Goal: Task Accomplishment & Management: Complete application form

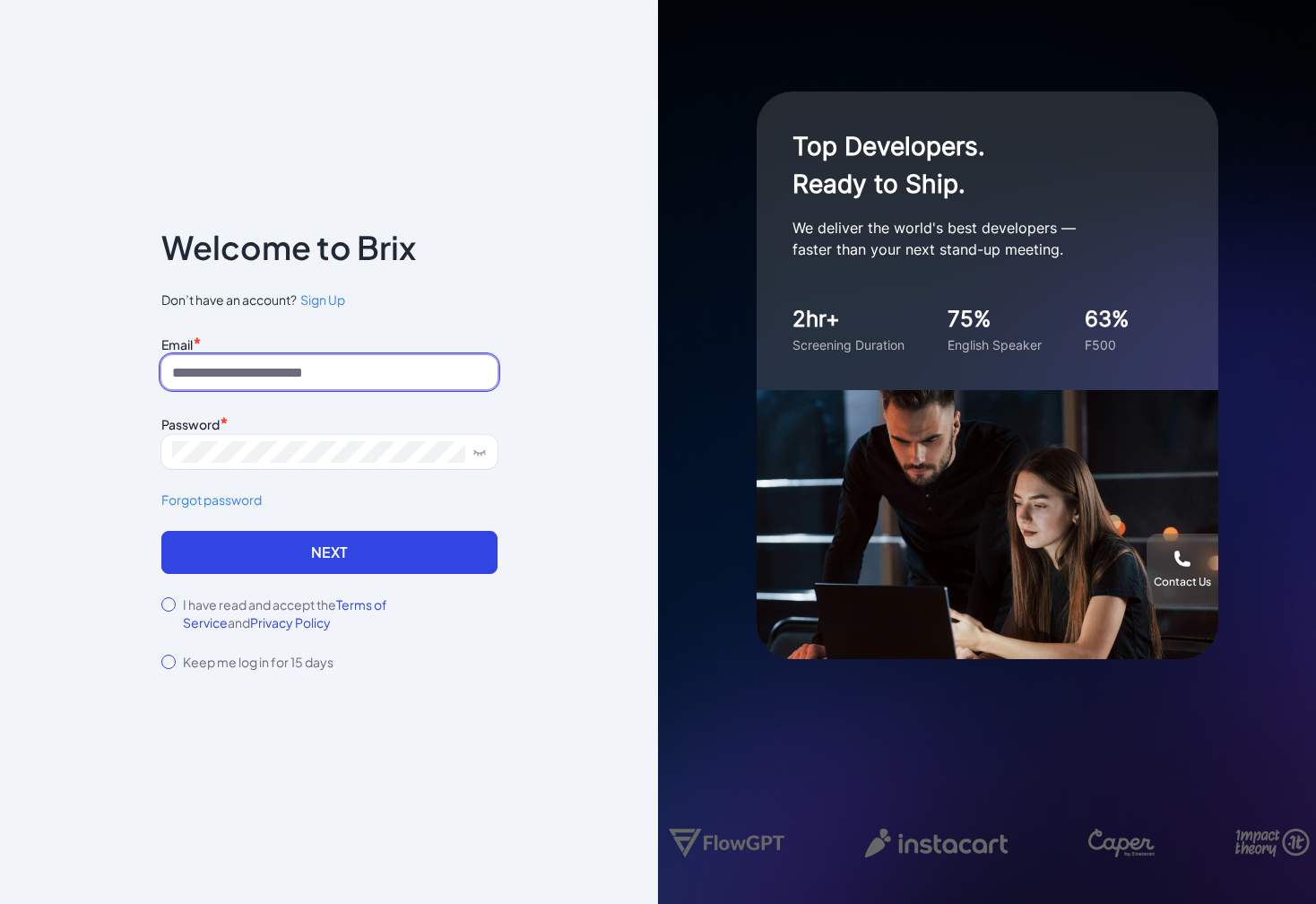
click at [359, 387] on input at bounding box center [329, 372] width 336 height 35
click at [350, 433] on div "Password *" at bounding box center [329, 422] width 336 height 25
click at [382, 377] on input at bounding box center [329, 372] width 336 height 35
click at [394, 376] on input at bounding box center [329, 372] width 336 height 35
type input "*"
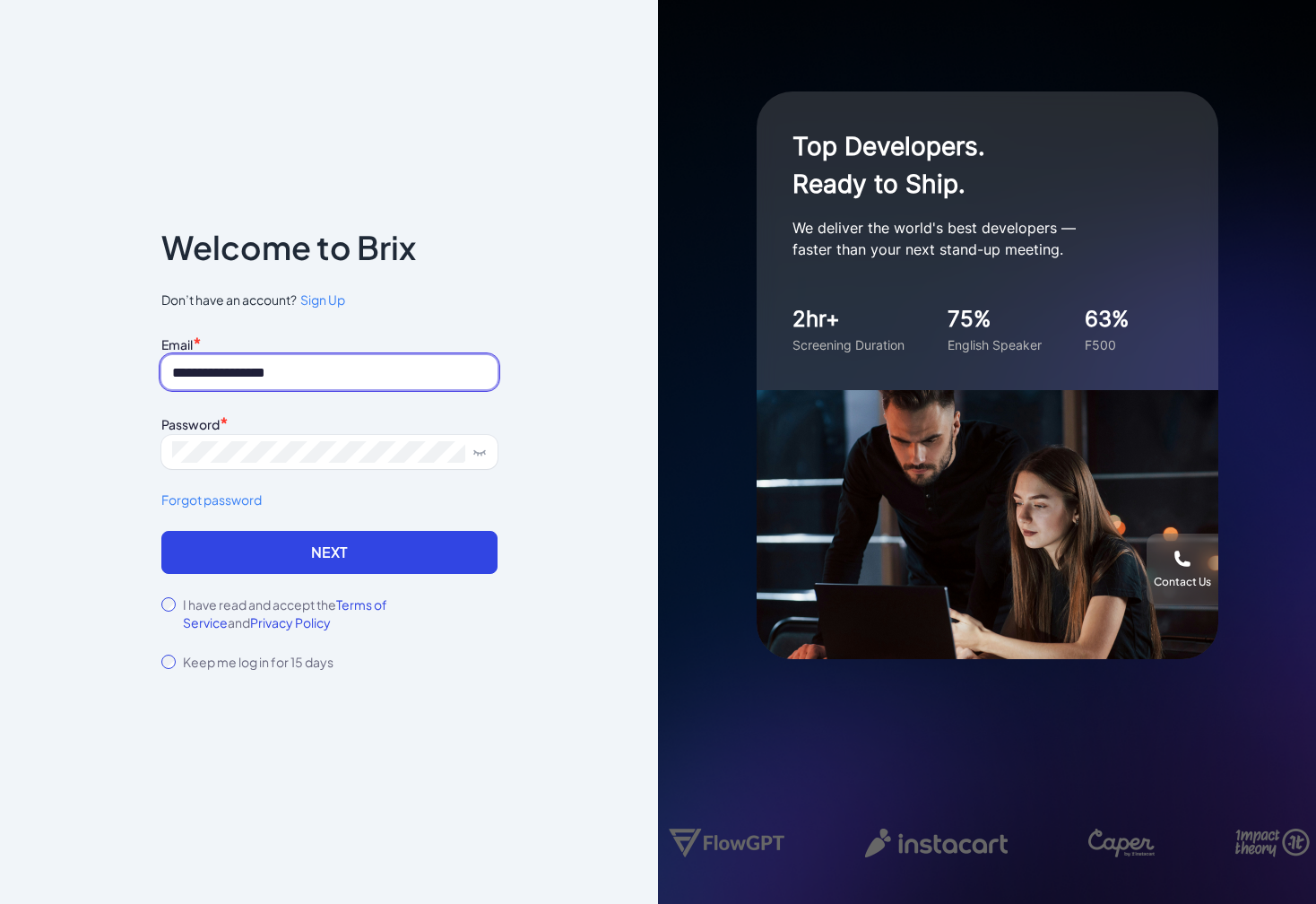
type input "**********"
click at [246, 596] on label "I have read and accept the Terms of Service and Privacy Policy" at bounding box center [339, 613] width 315 height 36
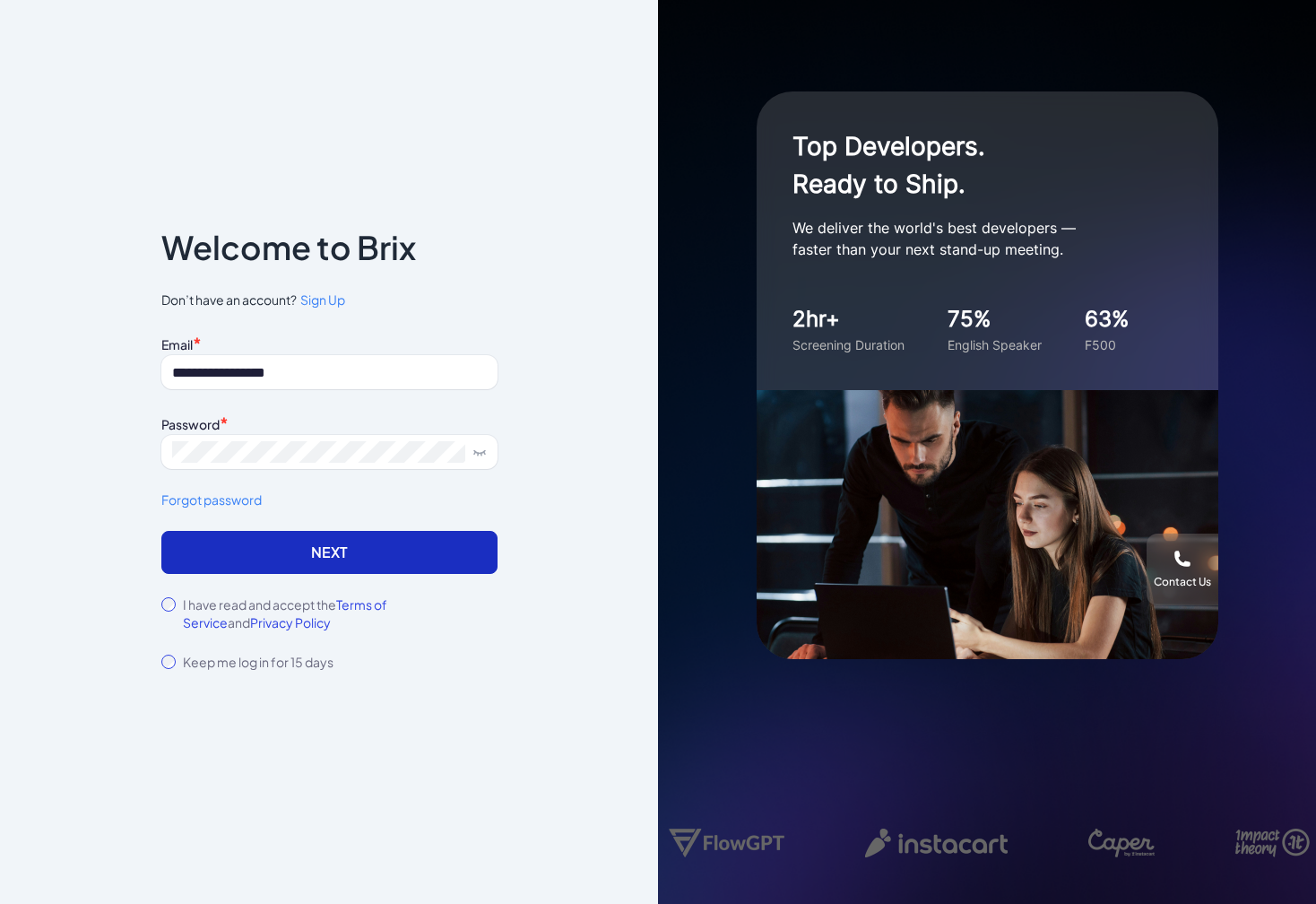
click at [285, 552] on button "Next" at bounding box center [329, 553] width 336 height 43
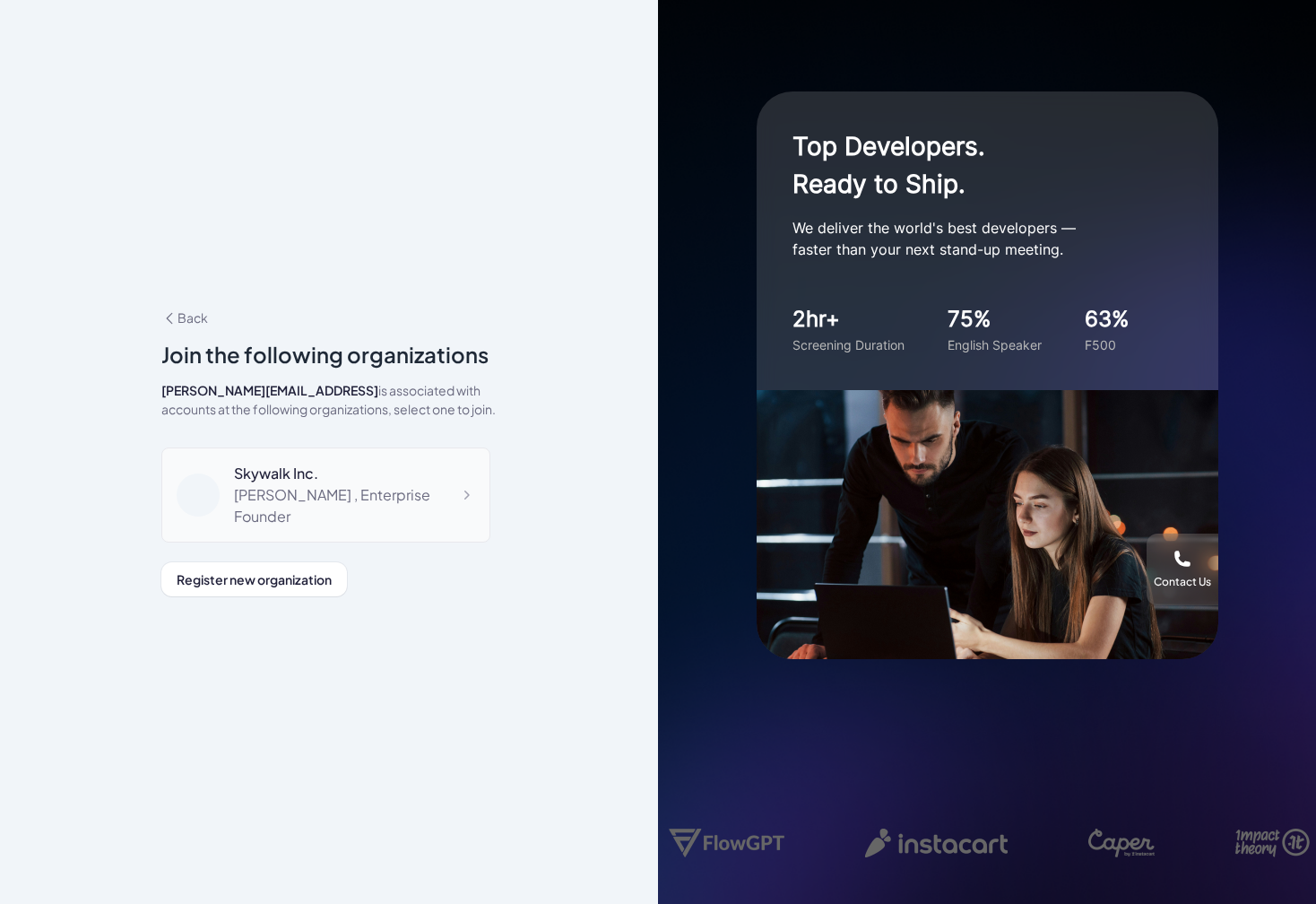
click at [241, 485] on div "Skywalk Inc." at bounding box center [354, 474] width 241 height 22
